Goal: Book appointment/travel/reservation

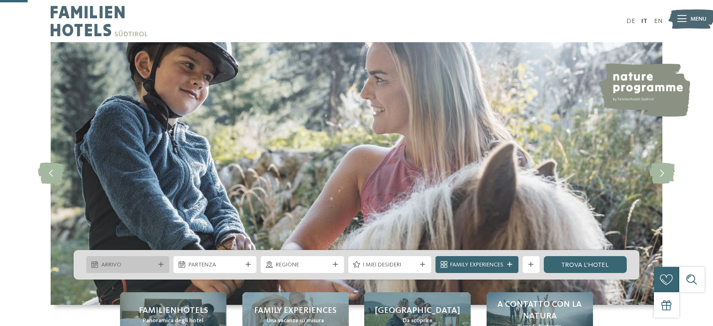
drag, startPoint x: 0, startPoint y: 0, endPoint x: 143, endPoint y: 120, distance: 186.7
click at [143, 261] on span "Arrivo" at bounding box center [127, 265] width 53 height 8
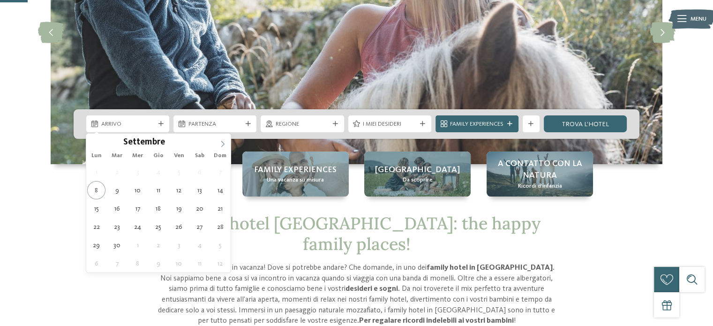
click at [222, 143] on icon at bounding box center [222, 144] width 7 height 7
click at [221, 141] on icon at bounding box center [222, 144] width 3 height 6
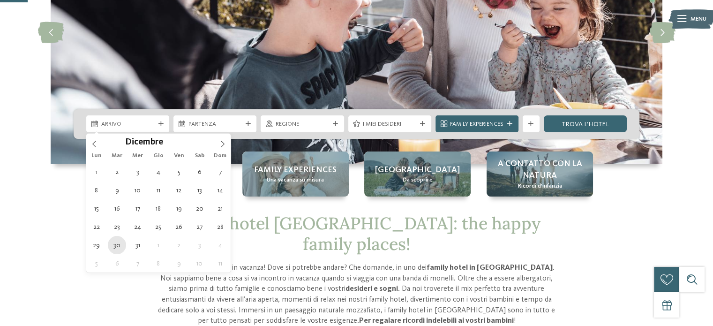
type div "30.12.2025"
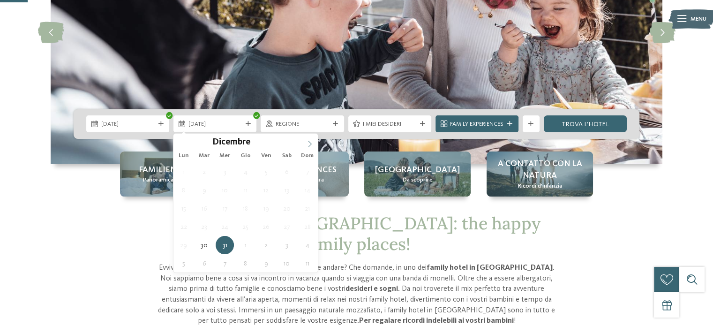
type input "****"
click at [311, 138] on span at bounding box center [310, 142] width 16 height 16
type div "02.01.2026"
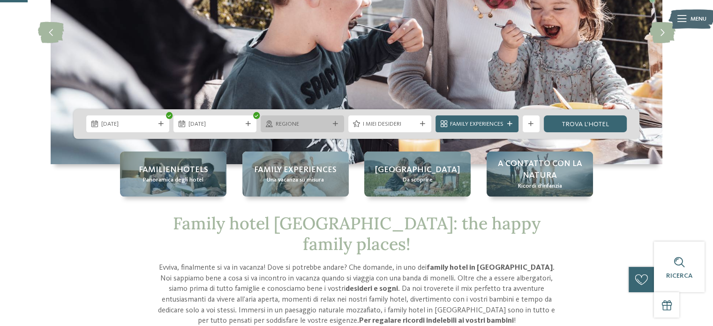
click at [284, 121] on span "Regione" at bounding box center [302, 124] width 53 height 8
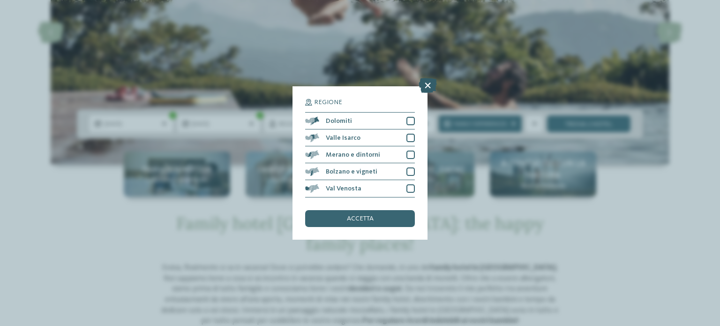
click at [428, 87] on icon at bounding box center [428, 85] width 18 height 15
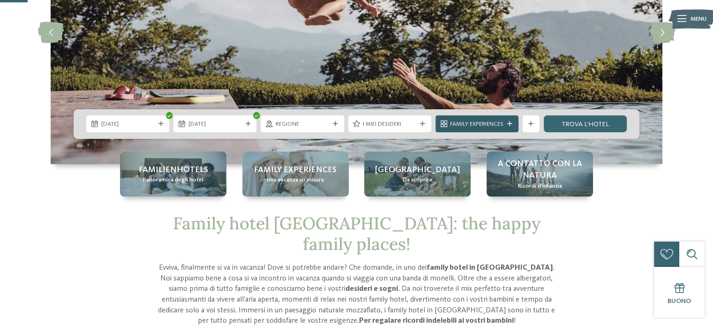
click at [500, 120] on span "Family Experiences" at bounding box center [476, 124] width 53 height 8
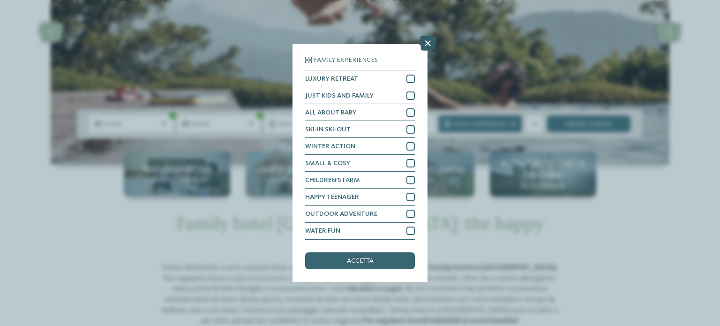
click at [428, 45] on icon at bounding box center [428, 43] width 18 height 15
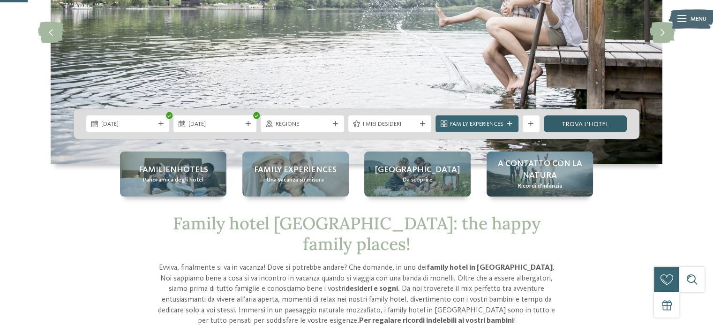
click at [566, 120] on link "trova l’hotel" at bounding box center [585, 123] width 83 height 17
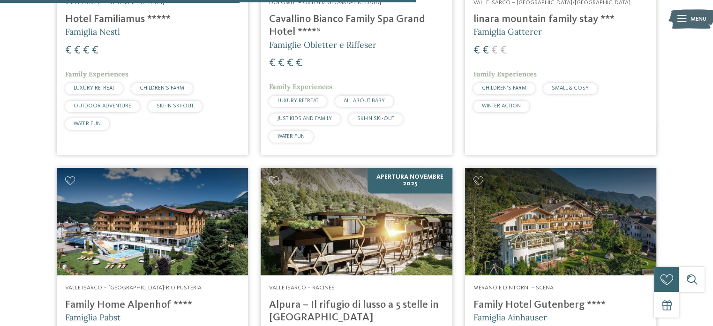
scroll to position [1350, 0]
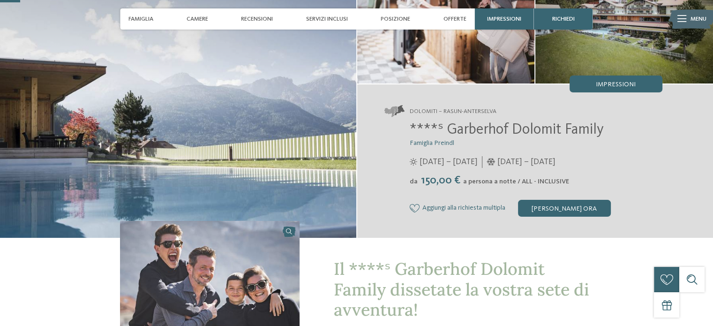
scroll to position [94, 0]
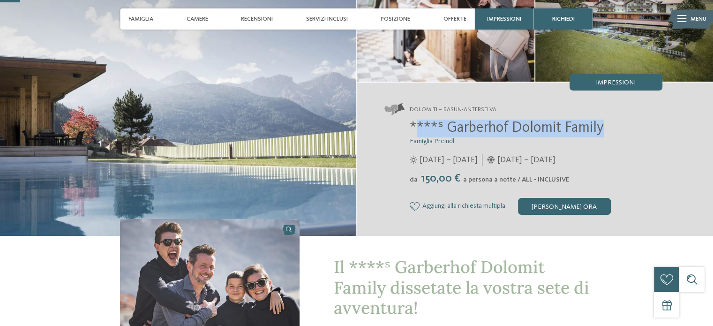
drag, startPoint x: 455, startPoint y: 126, endPoint x: 603, endPoint y: 133, distance: 148.8
click at [603, 133] on span "****ˢ Garberhof Dolomit Family" at bounding box center [507, 127] width 194 height 15
